Goal: Communication & Community: Answer question/provide support

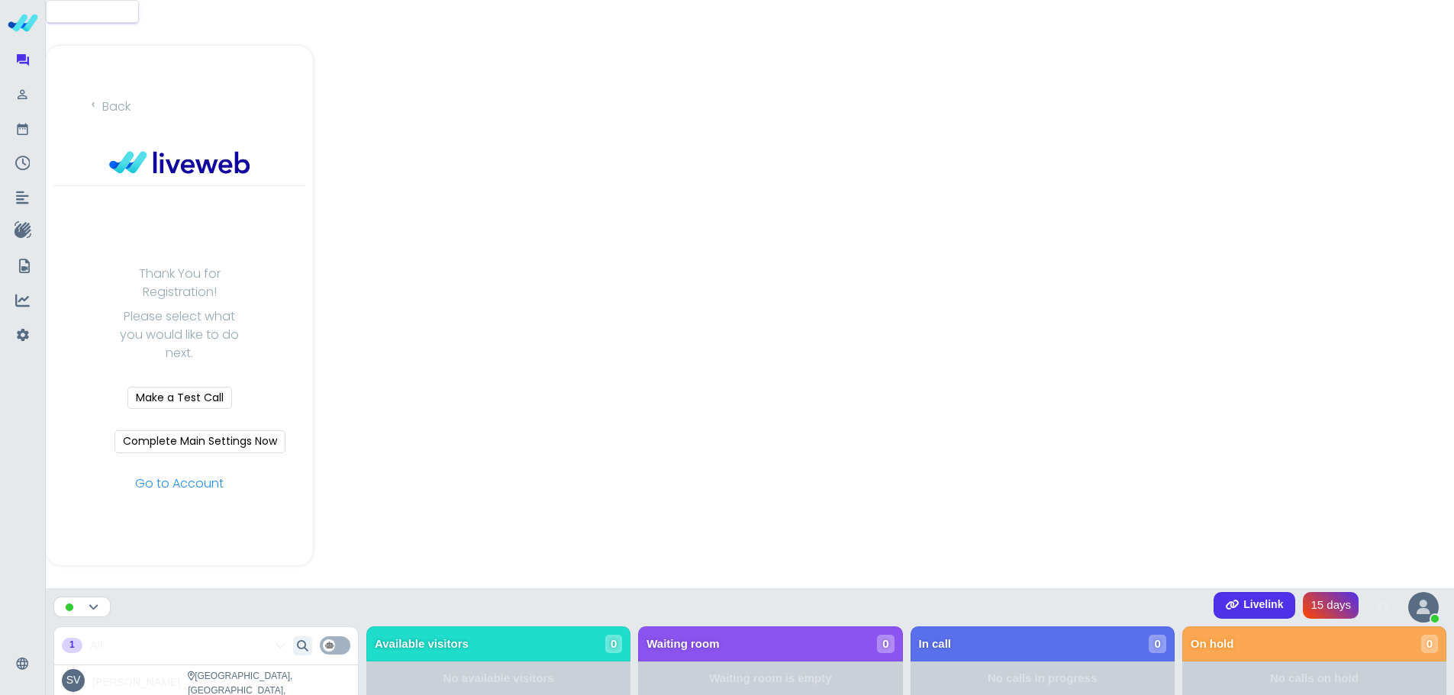
scroll to position [305, 0]
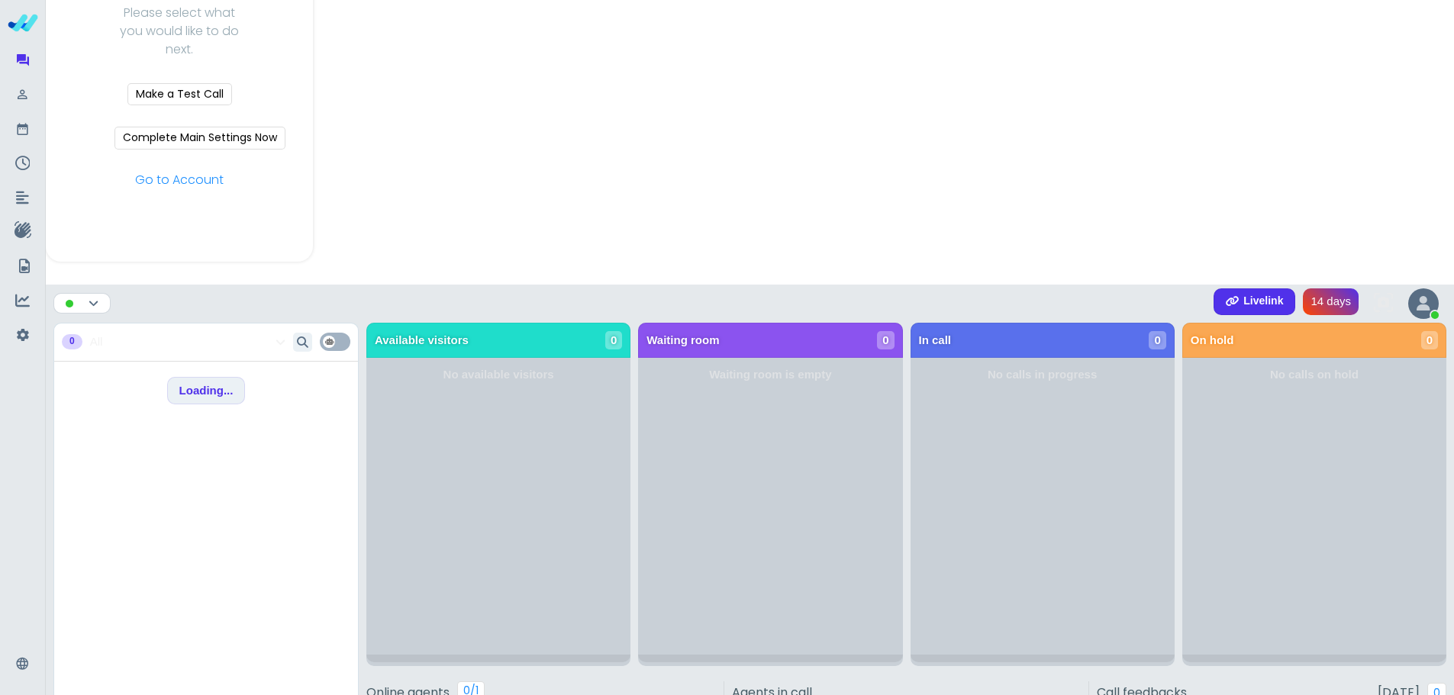
scroll to position [305, 0]
